Goal: Complete application form: Complete application form

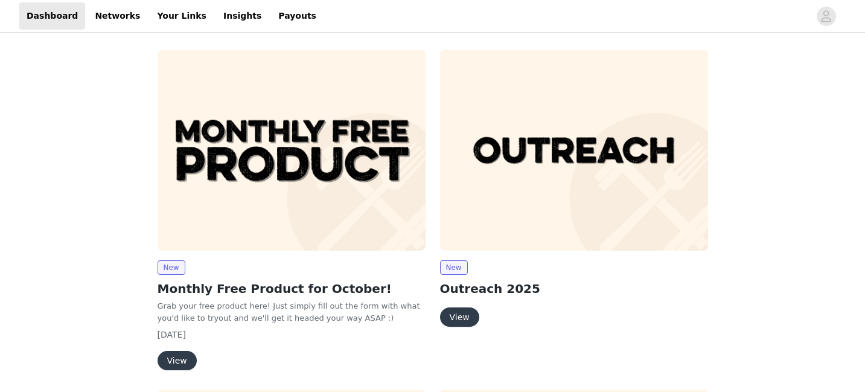
scroll to position [79, 0]
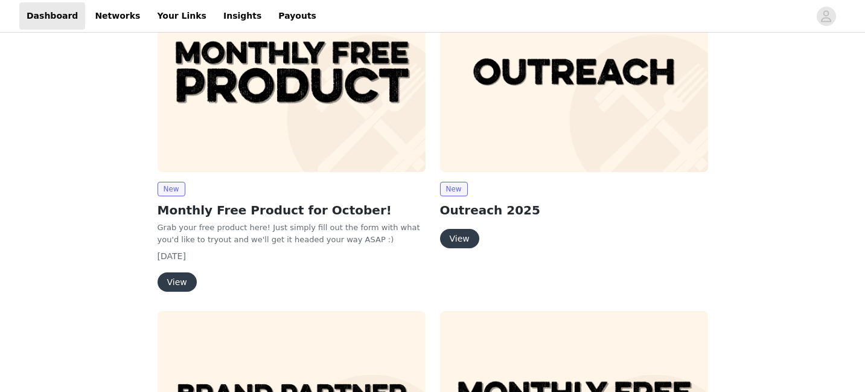
click at [180, 283] on button "View" at bounding box center [177, 281] width 39 height 19
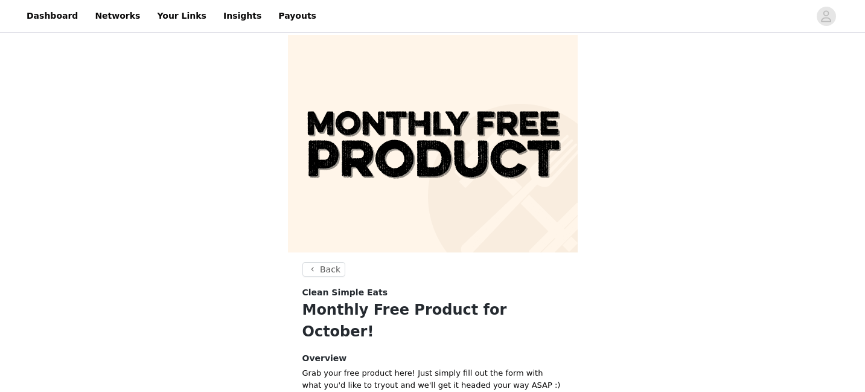
scroll to position [132, 0]
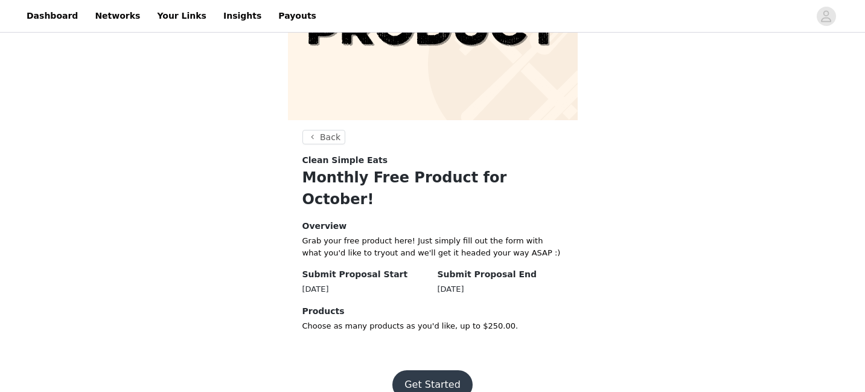
click at [448, 370] on button "Get Started" at bounding box center [433, 384] width 80 height 29
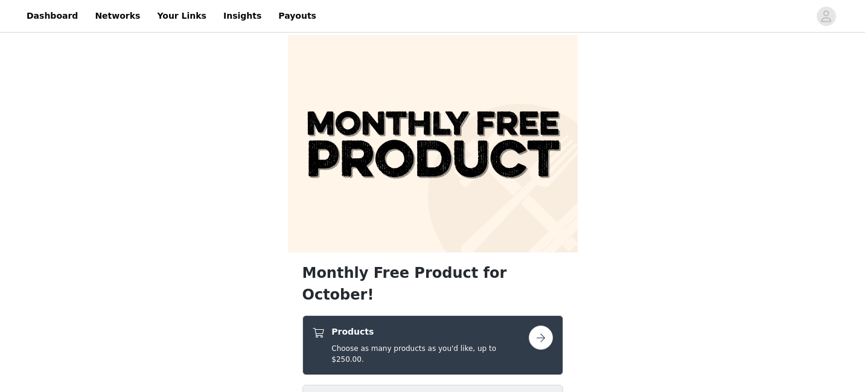
scroll to position [153, 0]
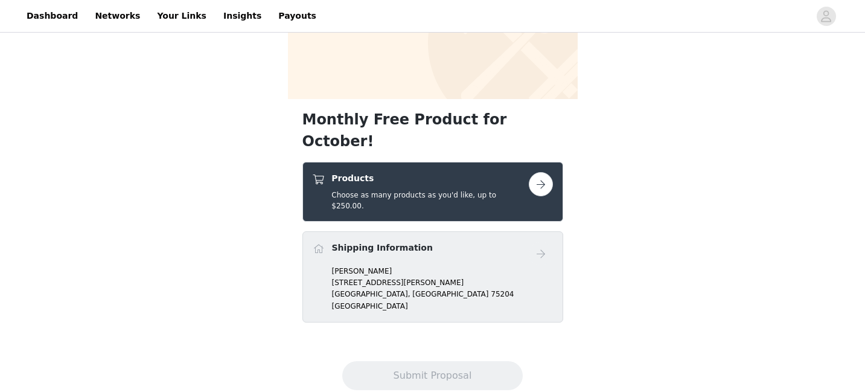
click at [540, 172] on button "button" at bounding box center [541, 184] width 24 height 24
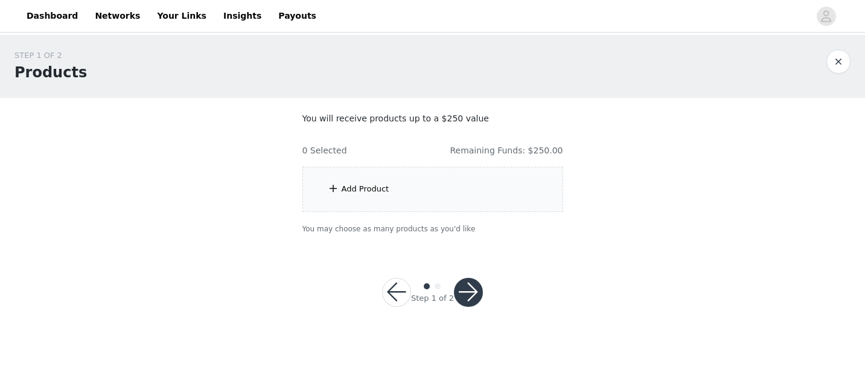
click at [391, 200] on div "Add Product" at bounding box center [433, 189] width 261 height 45
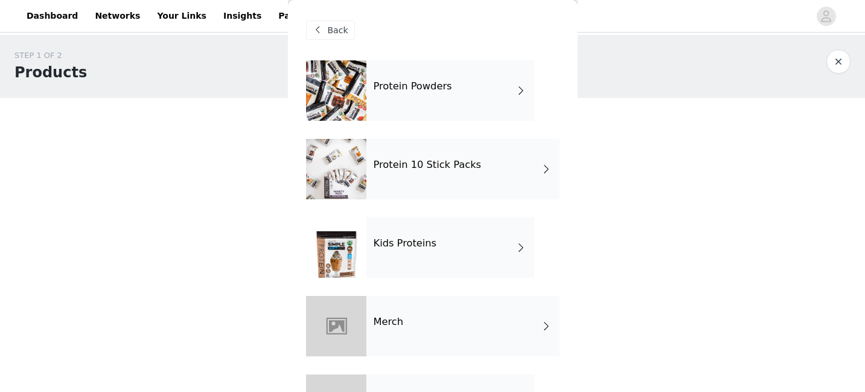
click at [422, 105] on div "Protein Powders" at bounding box center [451, 90] width 168 height 60
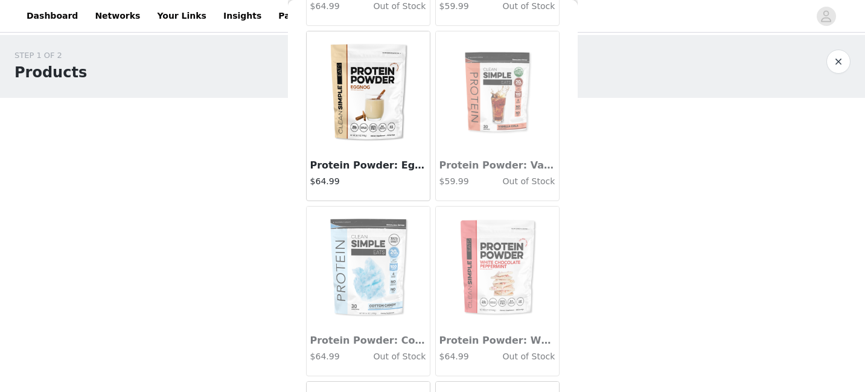
scroll to position [1456, 0]
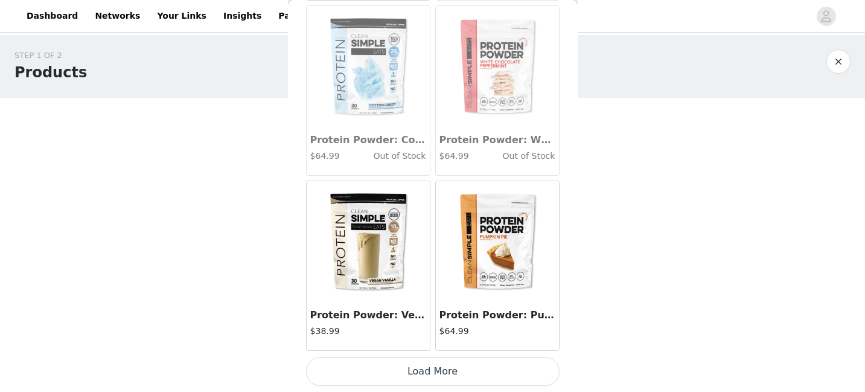
click at [396, 375] on button "Load More" at bounding box center [433, 371] width 254 height 29
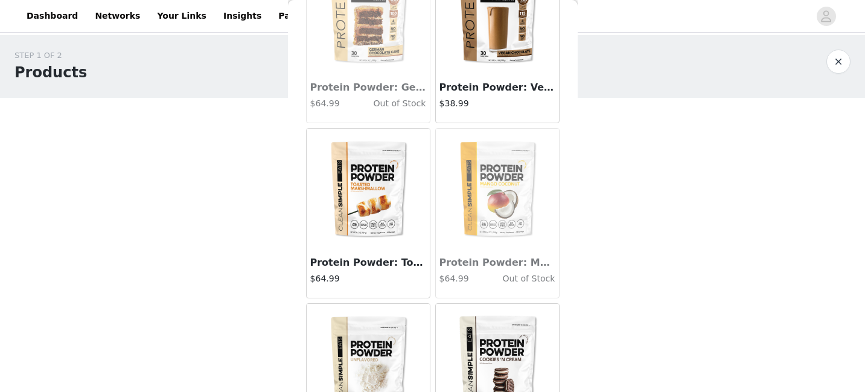
scroll to position [1859, 0]
click at [368, 188] on img at bounding box center [368, 188] width 121 height 121
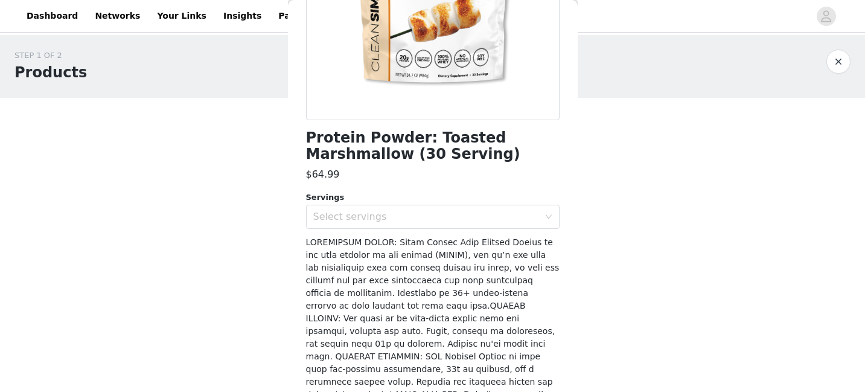
scroll to position [210, 0]
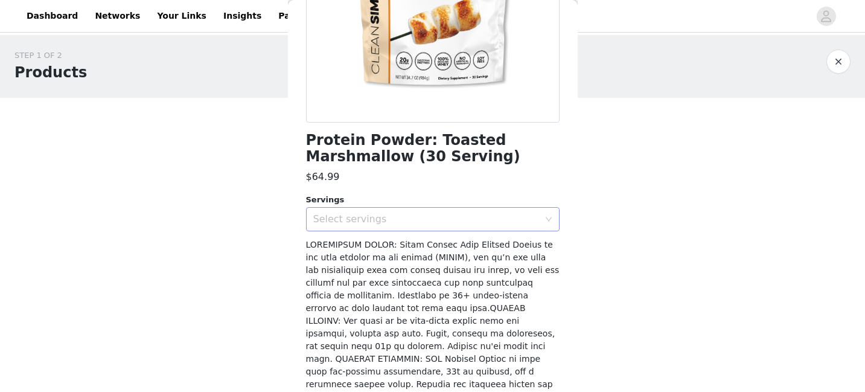
click at [358, 221] on div "Select servings" at bounding box center [426, 219] width 226 height 12
click at [346, 242] on li "30" at bounding box center [433, 245] width 254 height 19
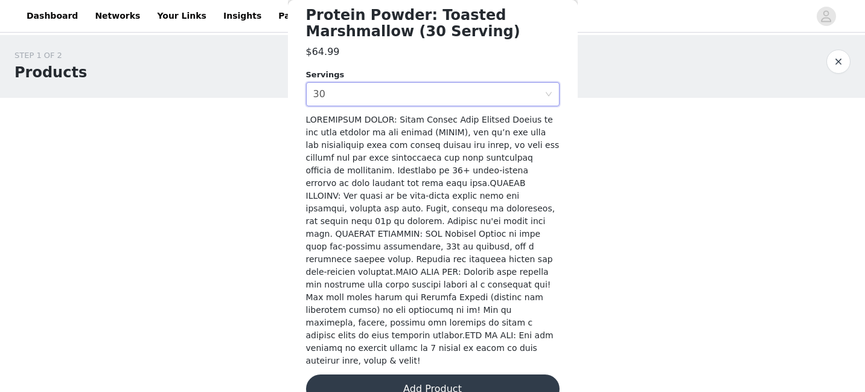
click at [376, 374] on button "Add Product" at bounding box center [433, 388] width 254 height 29
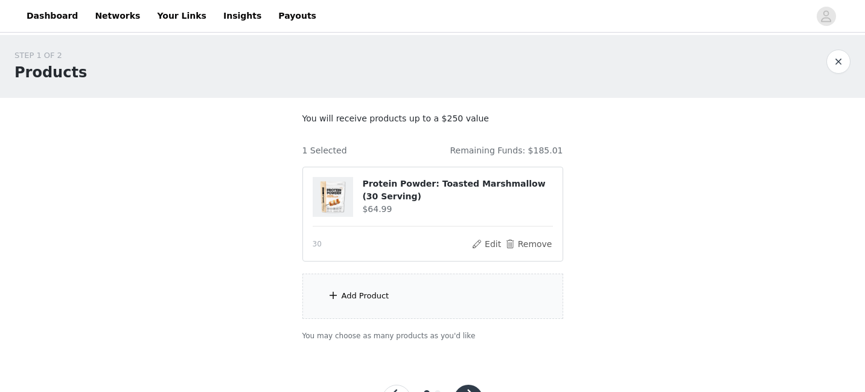
click at [338, 287] on div "Add Product" at bounding box center [433, 296] width 261 height 45
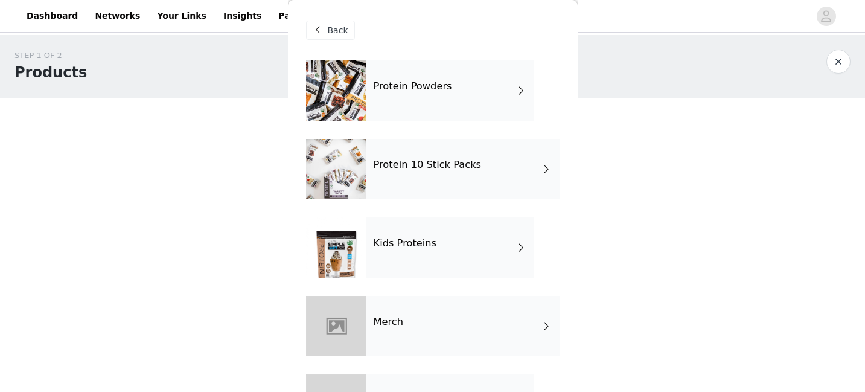
click at [426, 158] on div "Protein 10 Stick Packs" at bounding box center [463, 169] width 193 height 60
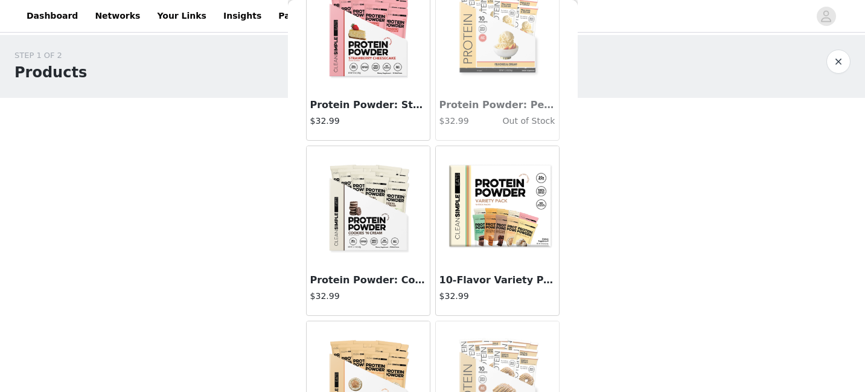
scroll to position [791, 0]
click at [482, 236] on img at bounding box center [497, 206] width 121 height 121
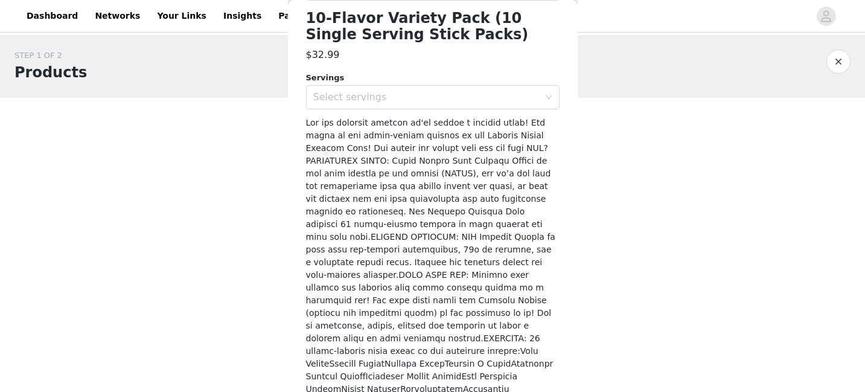
scroll to position [289, 0]
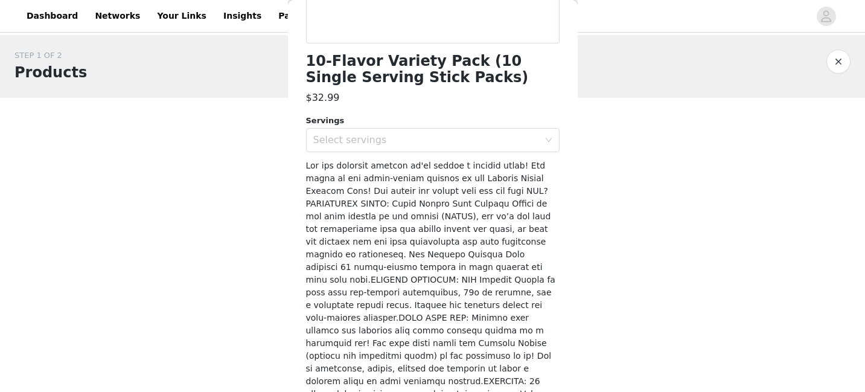
click at [416, 157] on div "10-Flavor Variety Pack (10 Single Serving Stick Packs) $32.99 Servings Select s…" at bounding box center [433, 143] width 254 height 743
click at [416, 144] on div "Select servings" at bounding box center [426, 140] width 226 height 12
click at [365, 164] on li "10" at bounding box center [433, 165] width 254 height 19
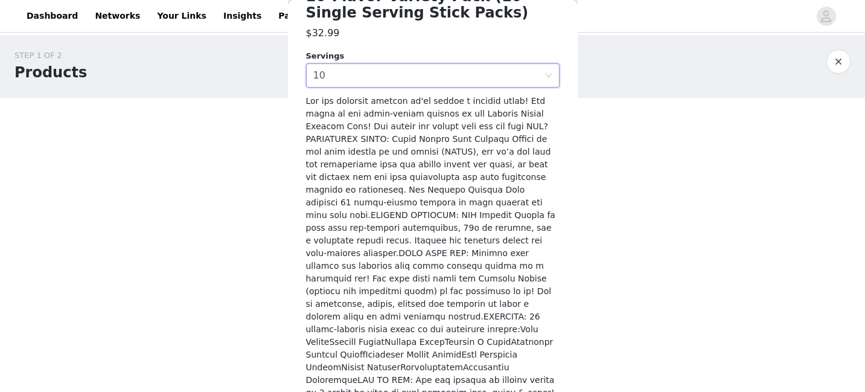
scroll to position [367, 0]
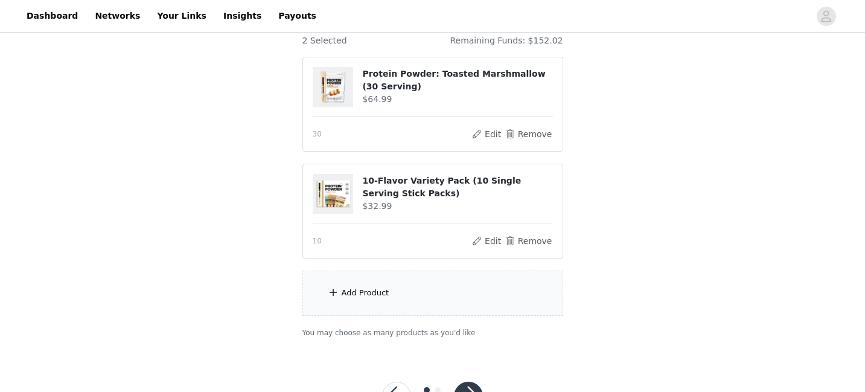
scroll to position [158, 0]
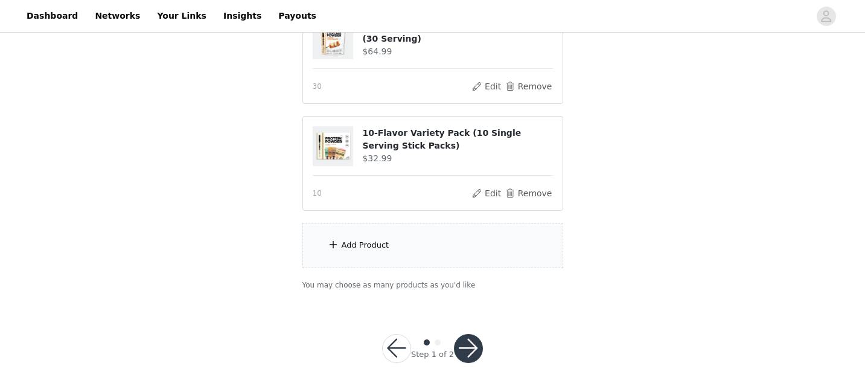
click at [386, 258] on div "Add Product" at bounding box center [433, 245] width 261 height 45
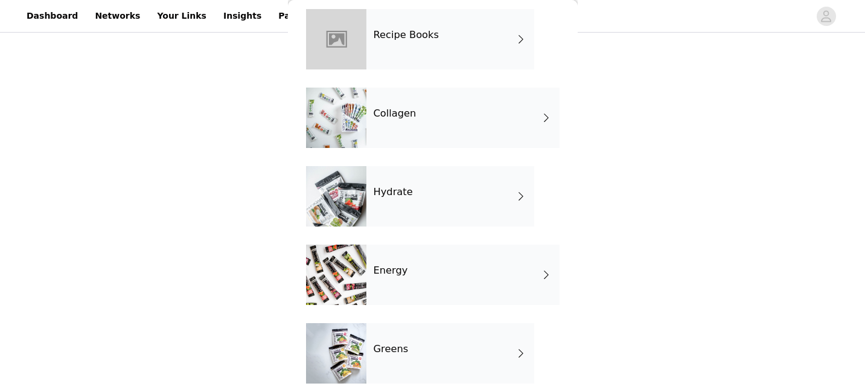
scroll to position [367, 0]
click at [377, 357] on div "Greens" at bounding box center [451, 352] width 168 height 60
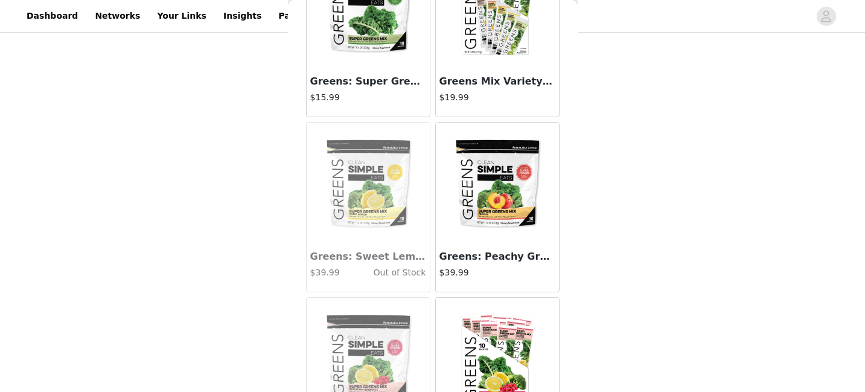
scroll to position [450, 0]
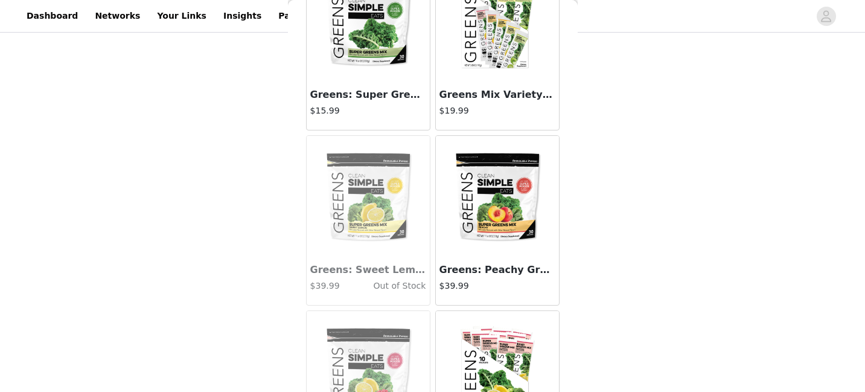
click at [491, 216] on img at bounding box center [497, 196] width 121 height 121
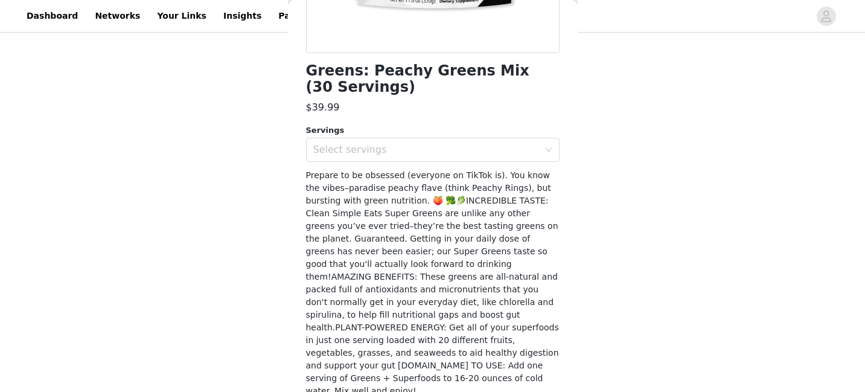
scroll to position [309, 0]
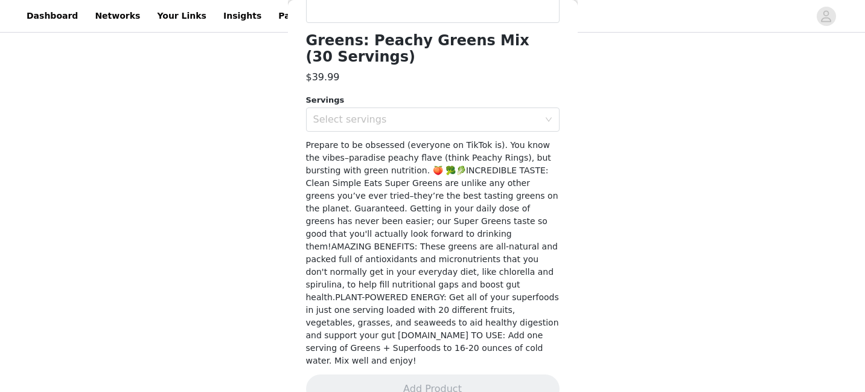
click at [421, 133] on div "Greens: Peachy Greens Mix (30 Servings) $39.99 Servings Select servings Add Pro…" at bounding box center [433, 84] width 254 height 667
click at [406, 120] on div "Select servings" at bounding box center [426, 120] width 226 height 12
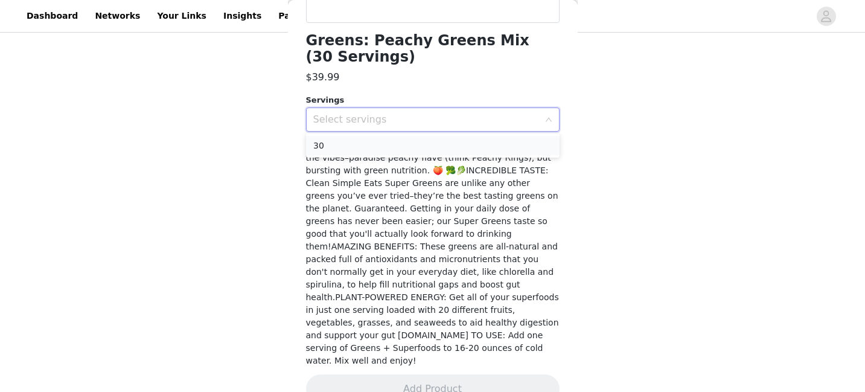
click at [370, 142] on li "30" at bounding box center [433, 145] width 254 height 19
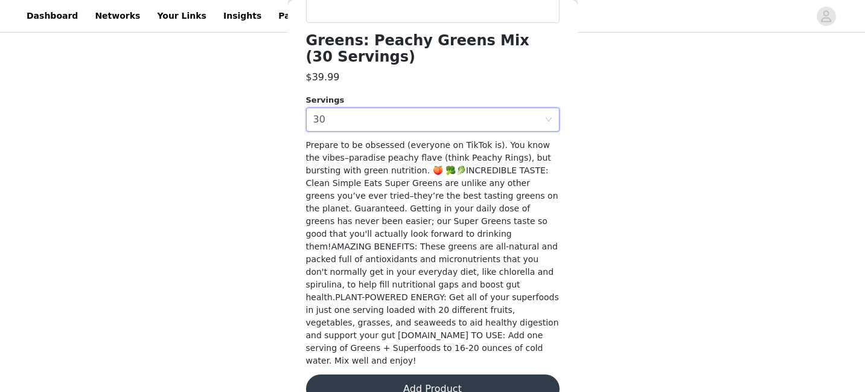
click at [408, 374] on button "Add Product" at bounding box center [433, 388] width 254 height 29
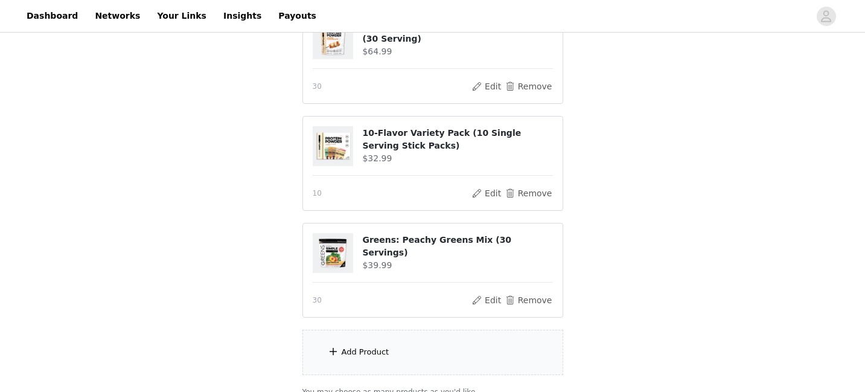
scroll to position [264, 0]
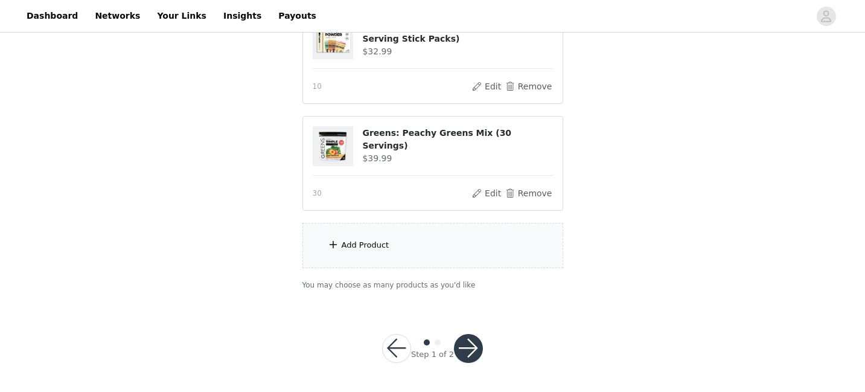
click at [466, 351] on button "button" at bounding box center [468, 348] width 29 height 29
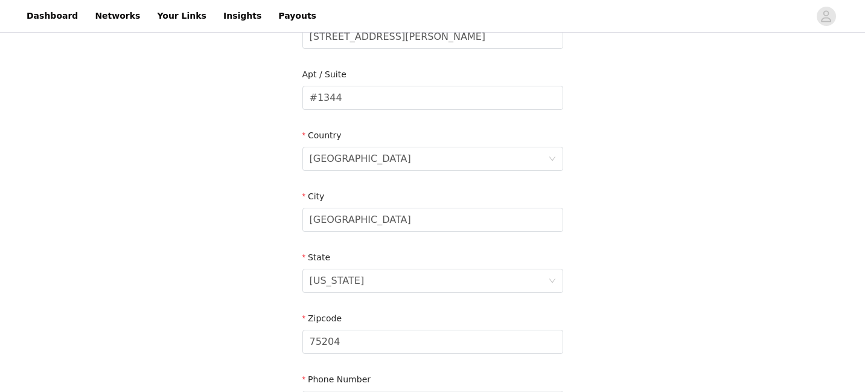
scroll to position [431, 0]
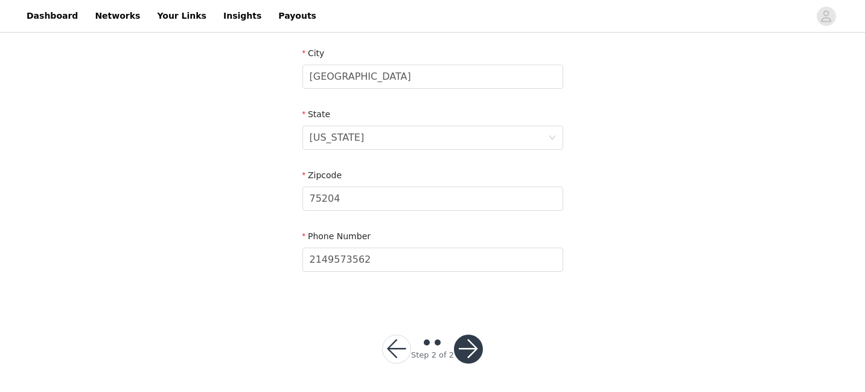
click at [472, 349] on button "button" at bounding box center [468, 349] width 29 height 29
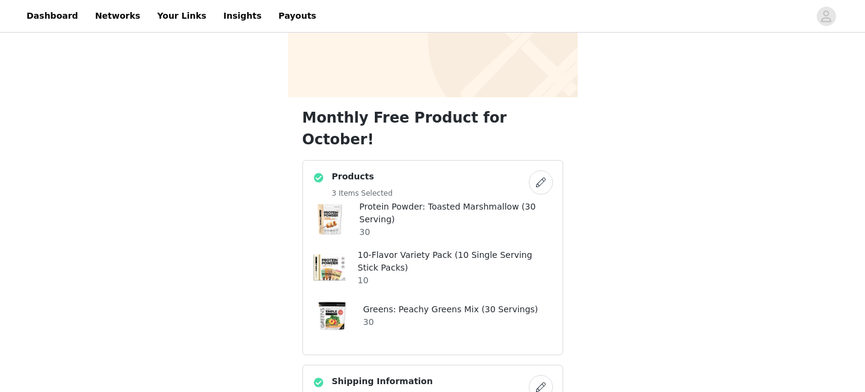
scroll to position [265, 0]
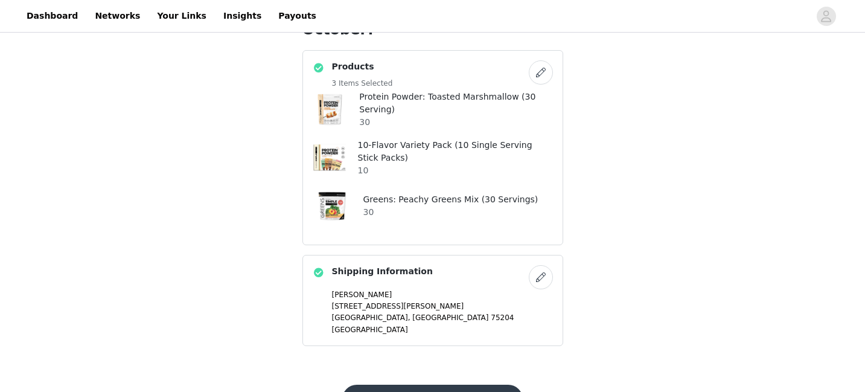
click at [449, 385] on button "Submit Proposal" at bounding box center [432, 399] width 181 height 29
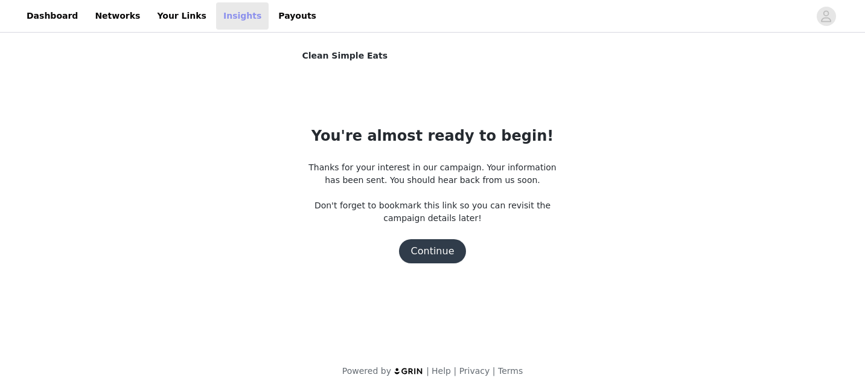
click at [226, 19] on link "Insights" at bounding box center [242, 15] width 53 height 27
